Goal: Information Seeking & Learning: Check status

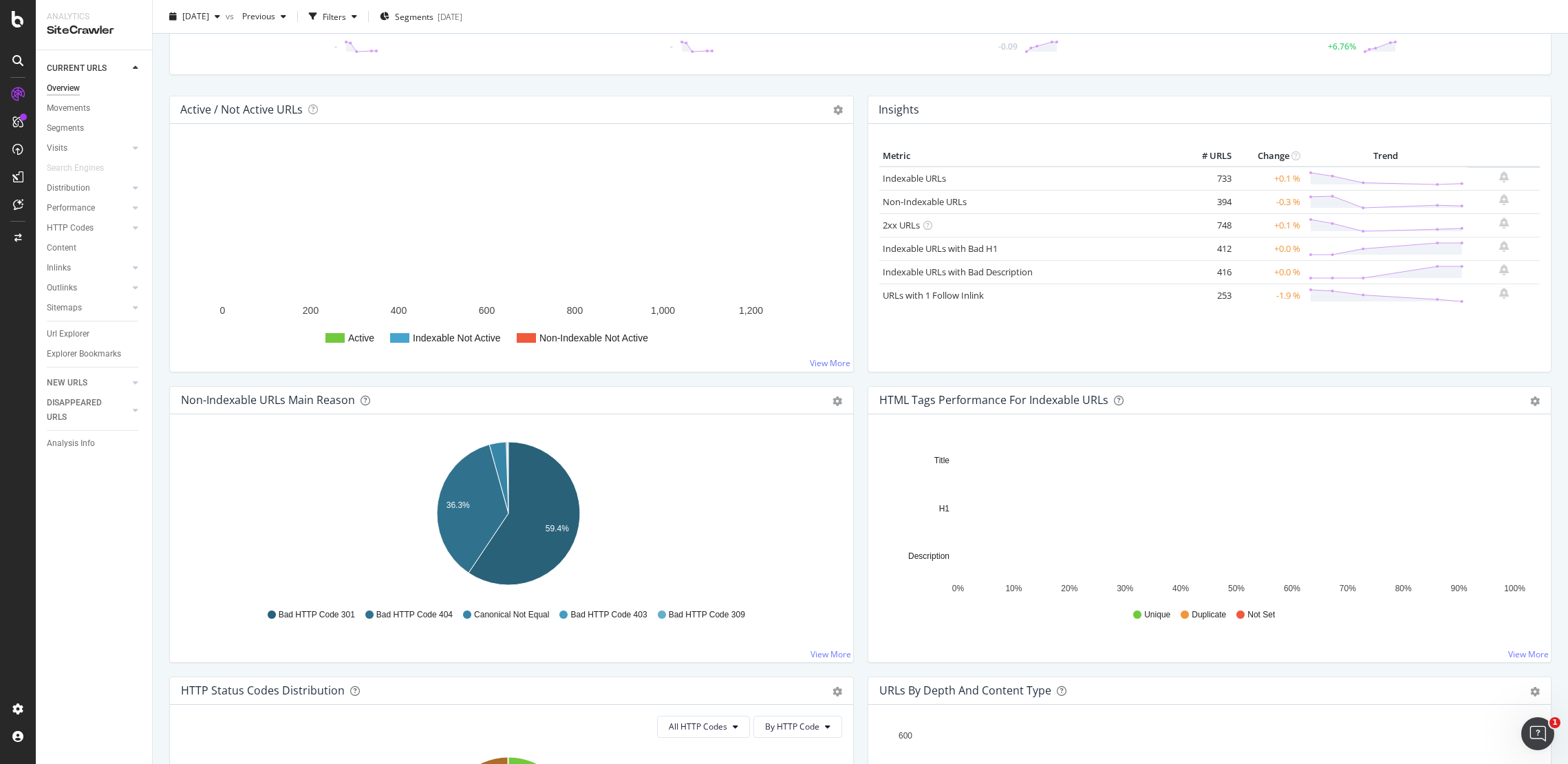
scroll to position [344, 0]
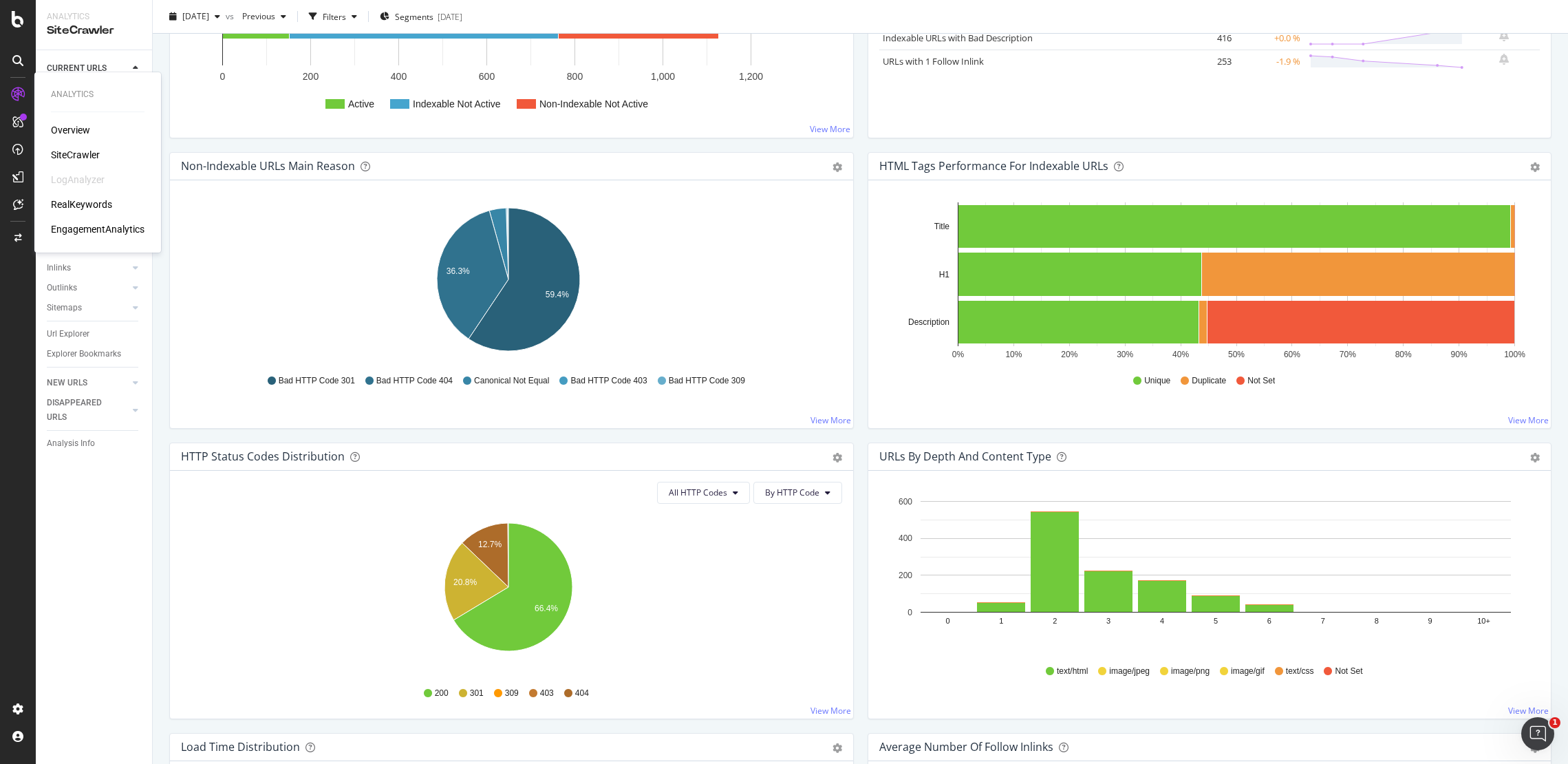
click at [70, 201] on div "RealKeywords" at bounding box center [81, 204] width 61 height 14
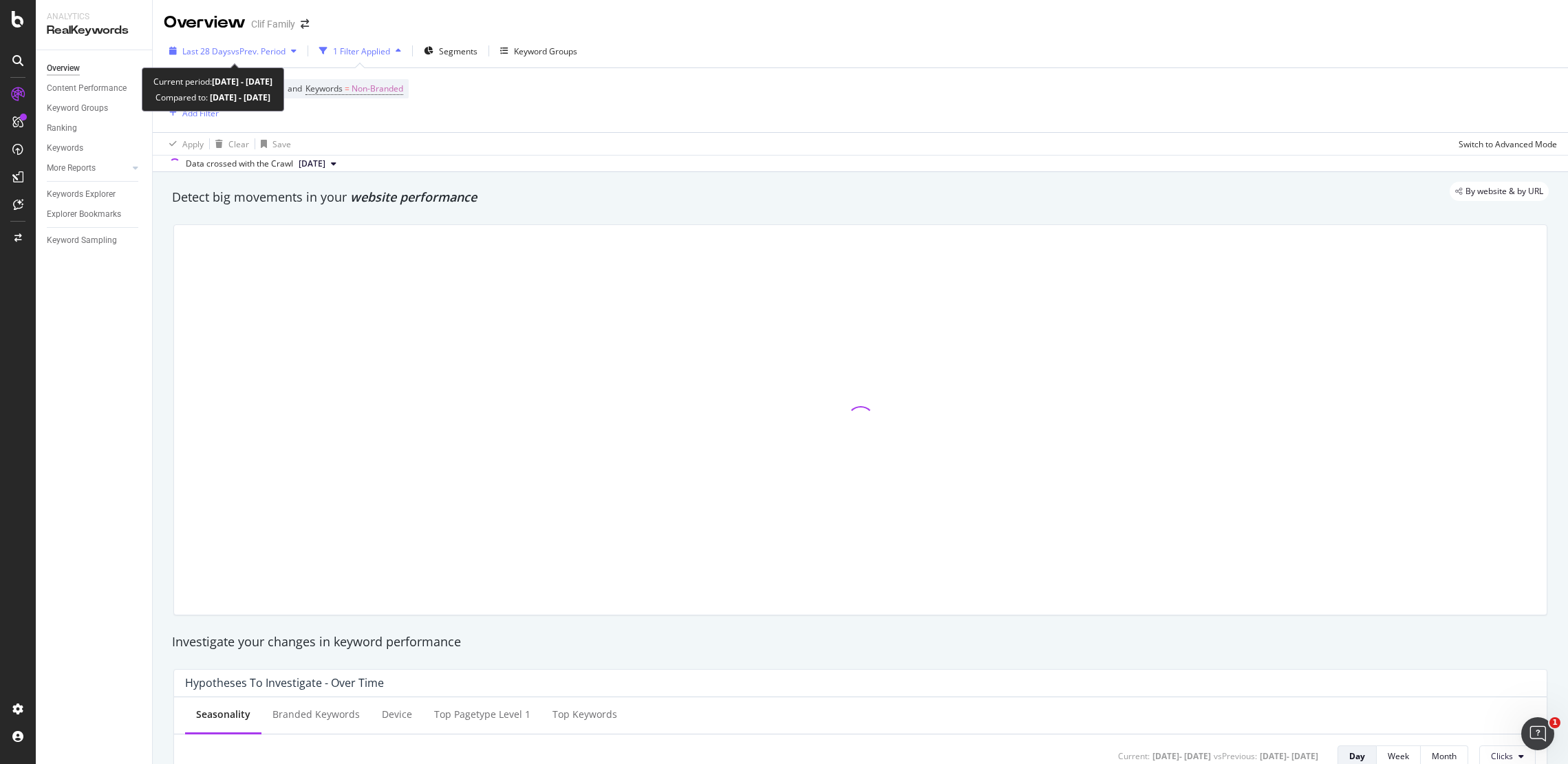
click at [240, 50] on span "vs Prev. Period" at bounding box center [259, 51] width 55 height 12
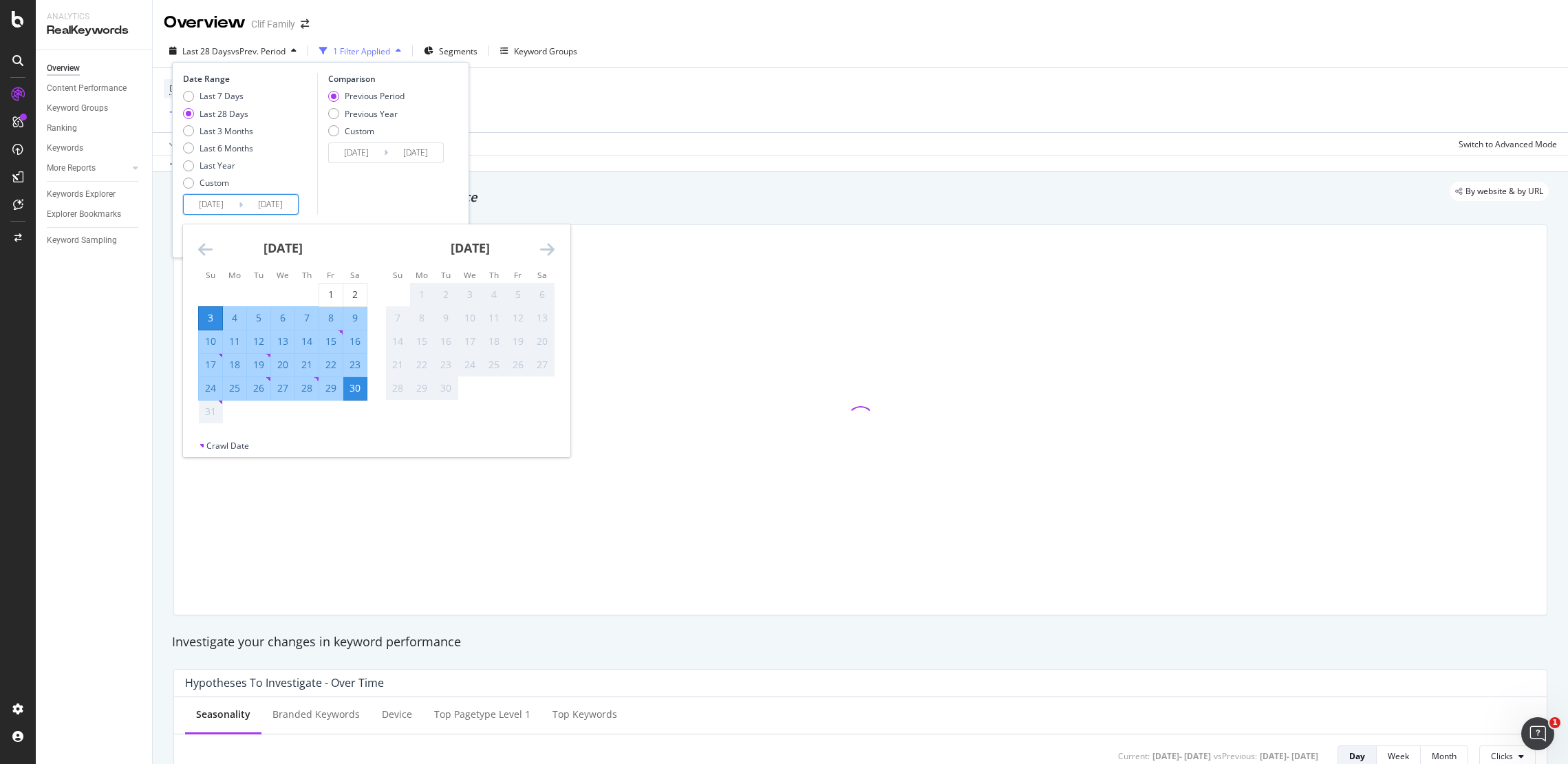
click at [226, 204] on input "[DATE]" at bounding box center [211, 204] width 55 height 19
click at [326, 294] on div "1" at bounding box center [331, 294] width 23 height 14
type input "[DATE]"
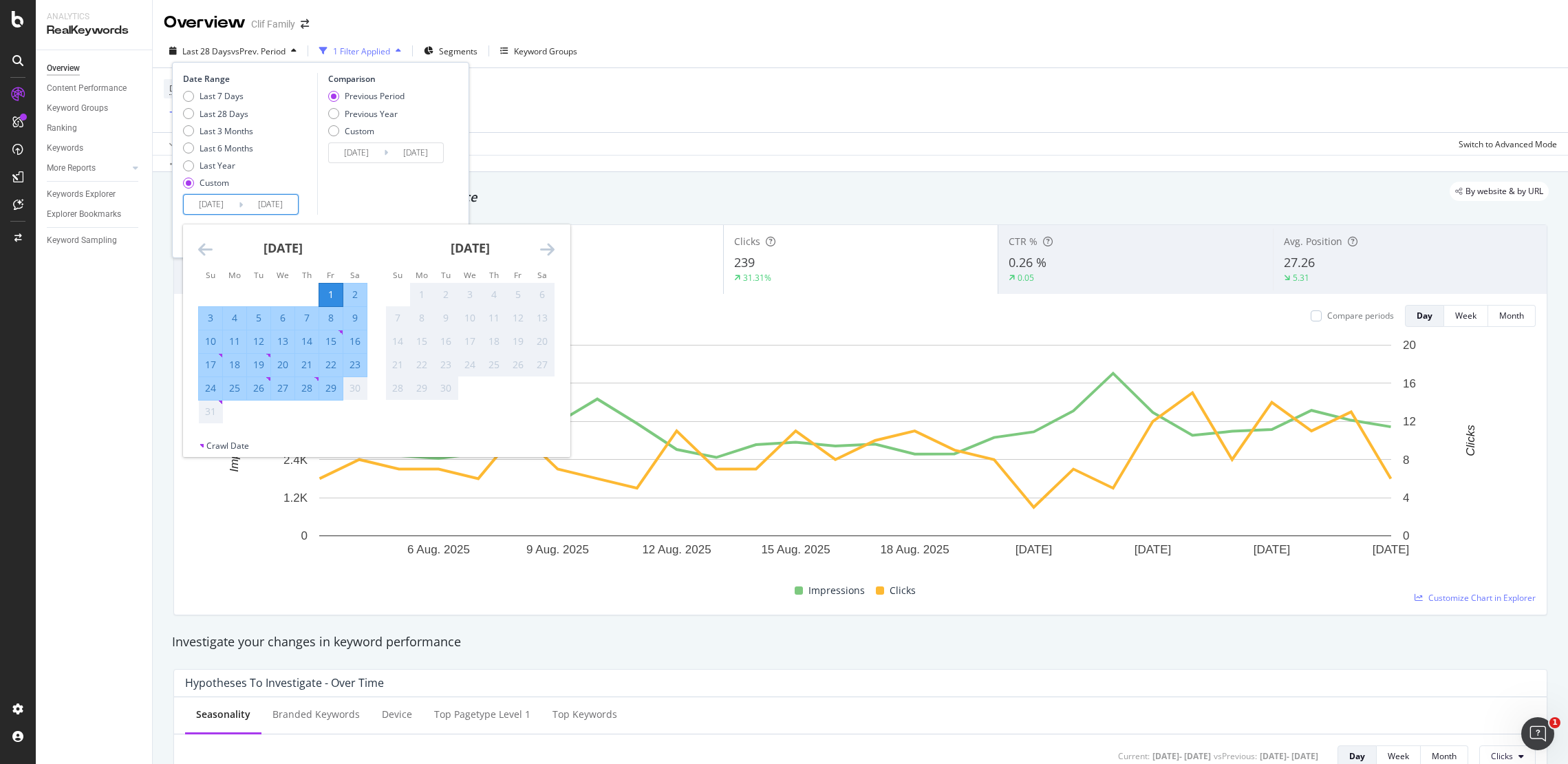
click at [327, 392] on div "29" at bounding box center [331, 388] width 23 height 14
type input "[DATE]"
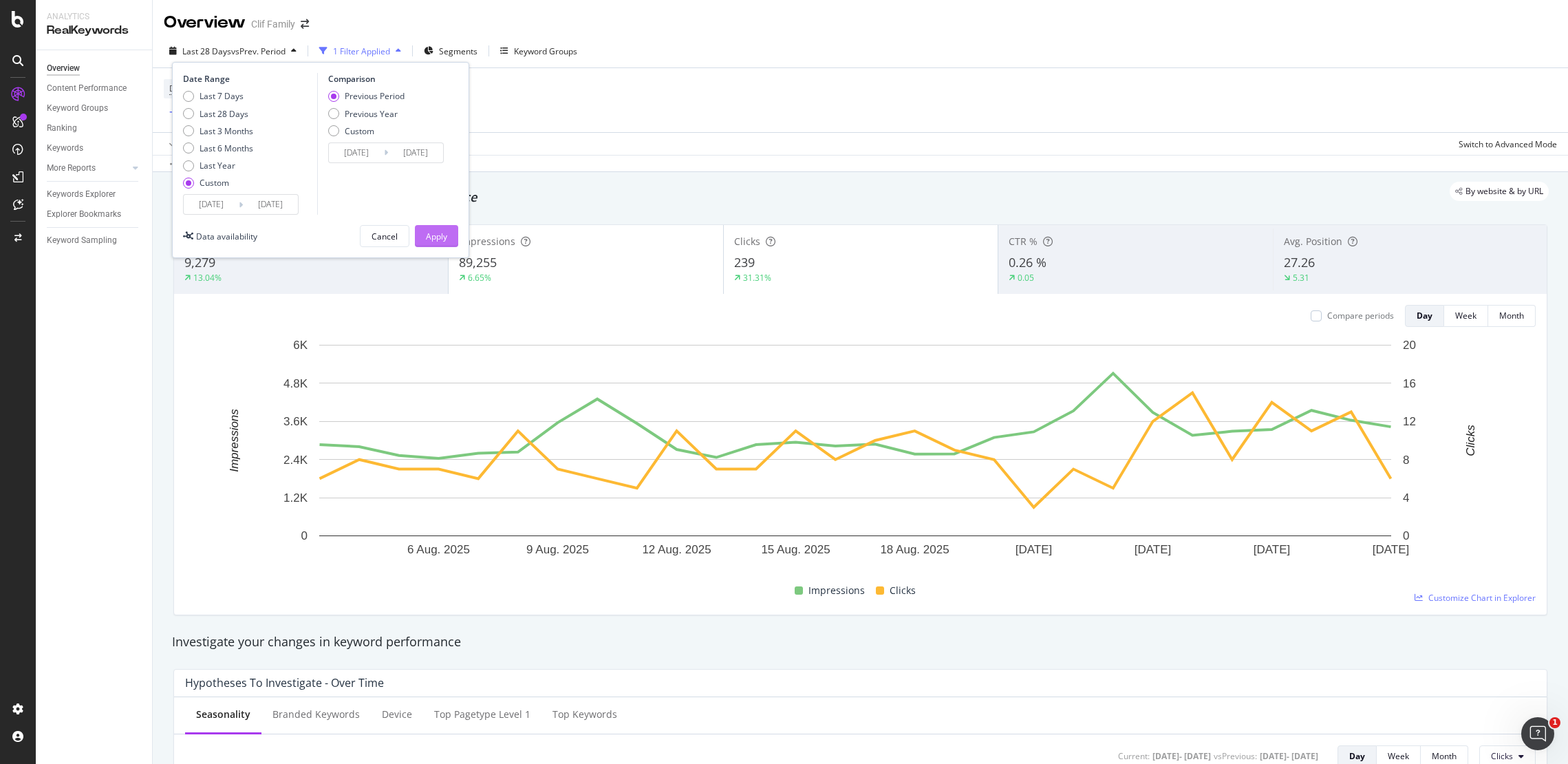
click at [449, 236] on button "Apply" at bounding box center [436, 236] width 43 height 22
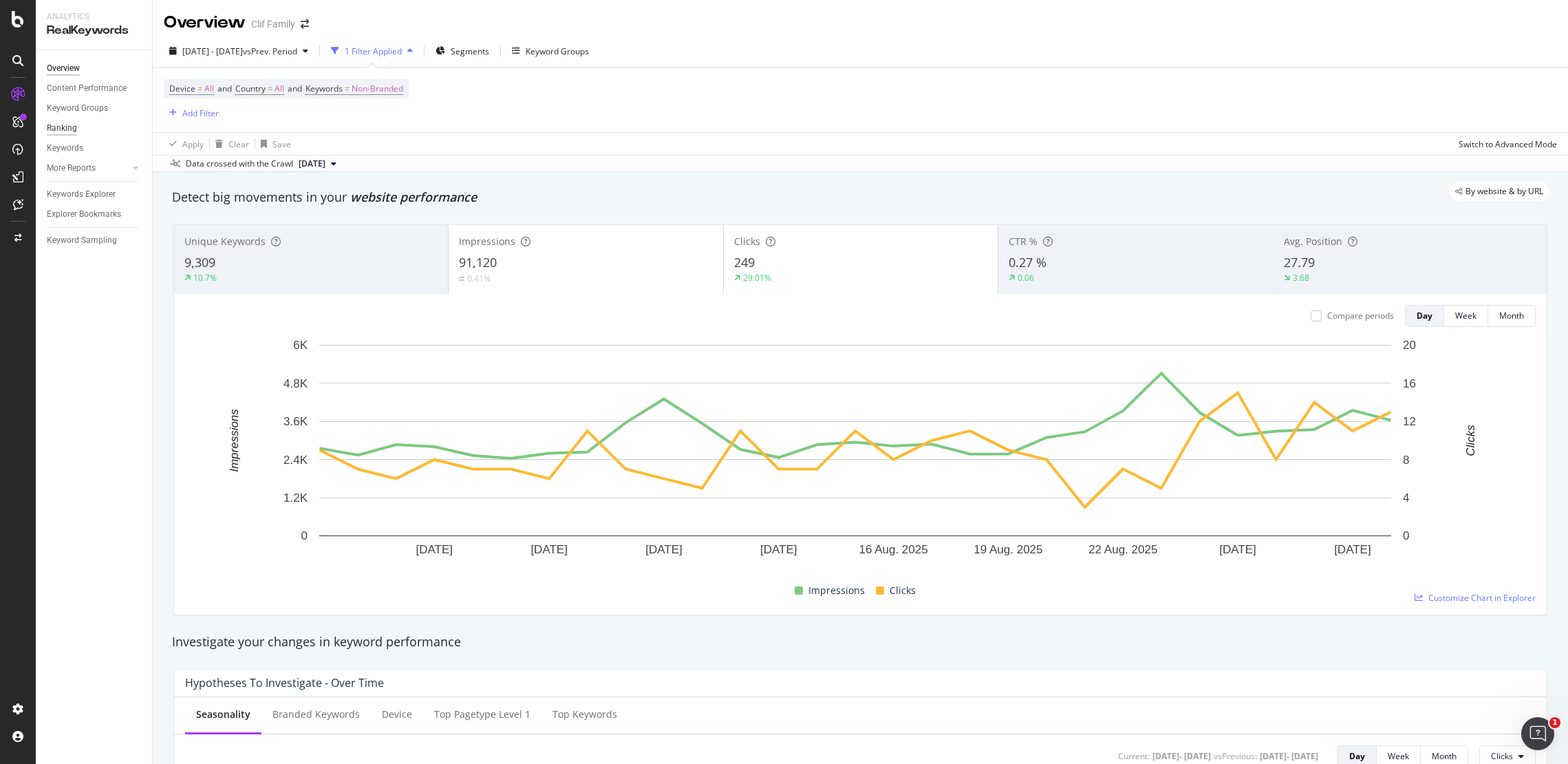
click at [59, 127] on div "Ranking" at bounding box center [61, 128] width 31 height 14
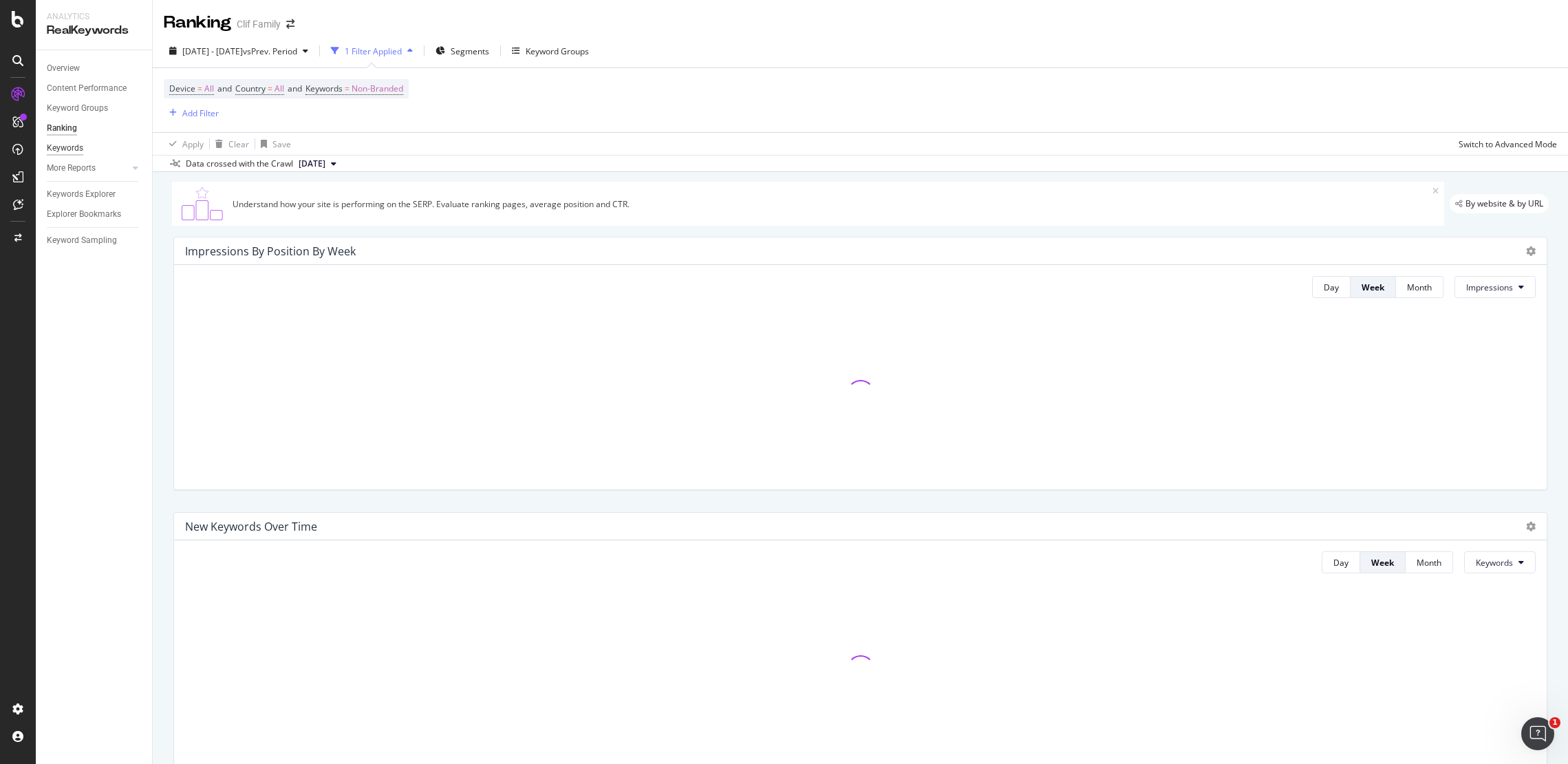
click at [80, 153] on div "Keywords" at bounding box center [65, 148] width 36 height 14
